Goal: Information Seeking & Learning: Learn about a topic

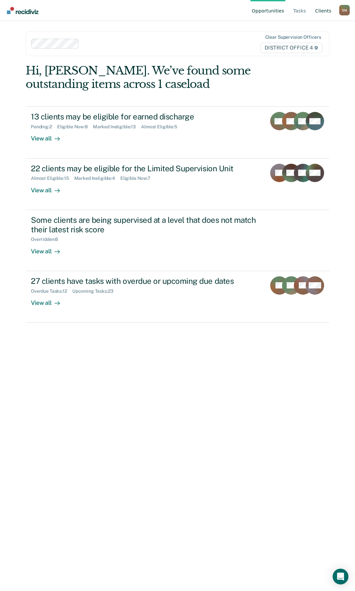
click at [326, 12] on link "Client s" at bounding box center [323, 10] width 19 height 21
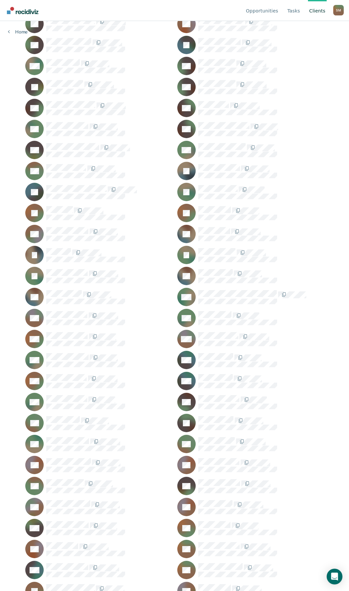
scroll to position [328, 0]
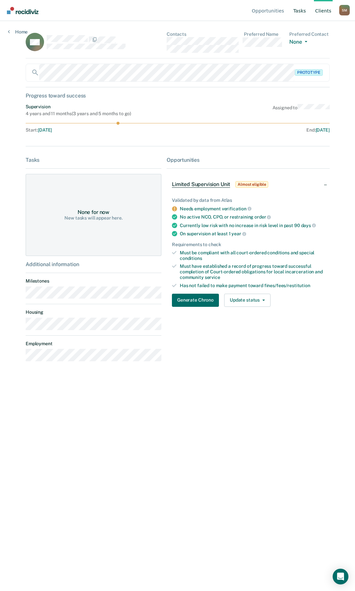
click at [298, 12] on link "Tasks" at bounding box center [299, 10] width 15 height 21
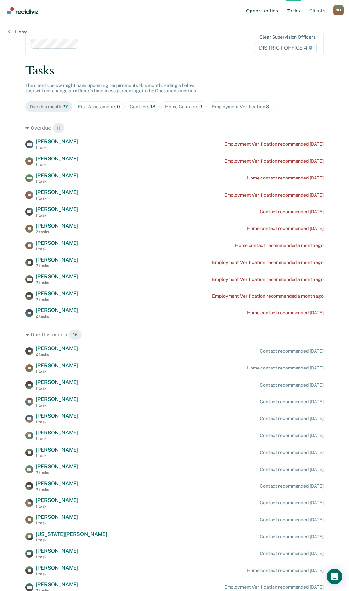
click at [260, 12] on link "Opportunities" at bounding box center [262, 10] width 35 height 21
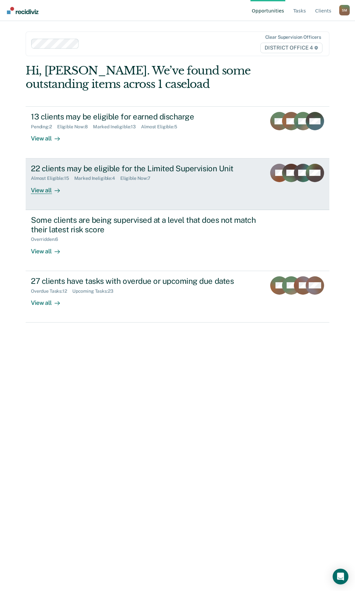
click at [85, 168] on div "22 clients may be eligible for the Limited Supervision Unit" at bounding box center [146, 169] width 230 height 10
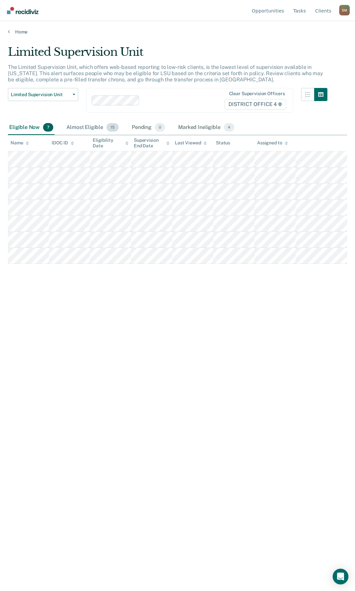
click at [90, 127] on div "Almost Eligible 15" at bounding box center [92, 128] width 55 height 14
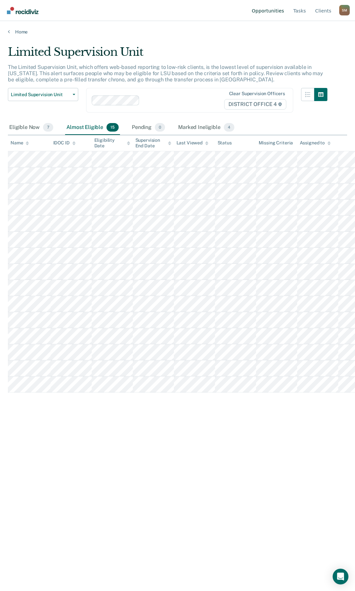
click at [278, 9] on link "Opportunities" at bounding box center [267, 10] width 35 height 21
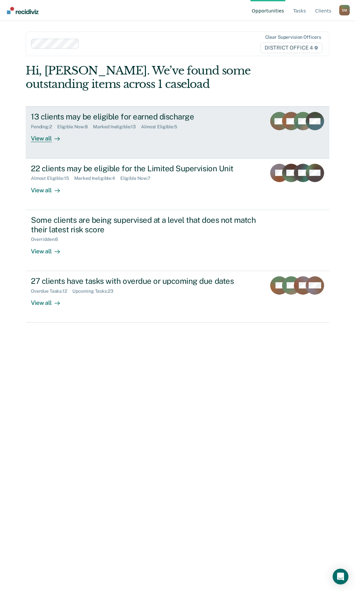
click at [114, 118] on div "13 clients may be eligible for earned discharge" at bounding box center [146, 117] width 230 height 10
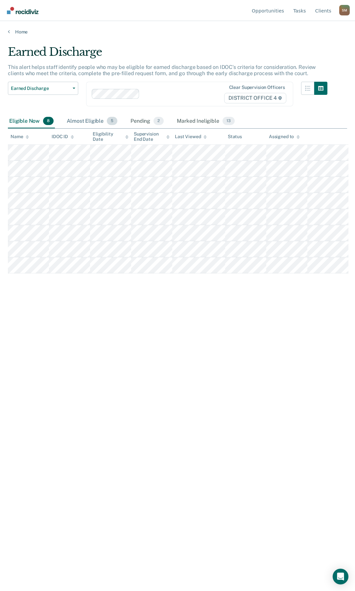
click at [90, 119] on div "Almost Eligible 5" at bounding box center [91, 121] width 53 height 14
